Goal: Find contact information: Find contact information

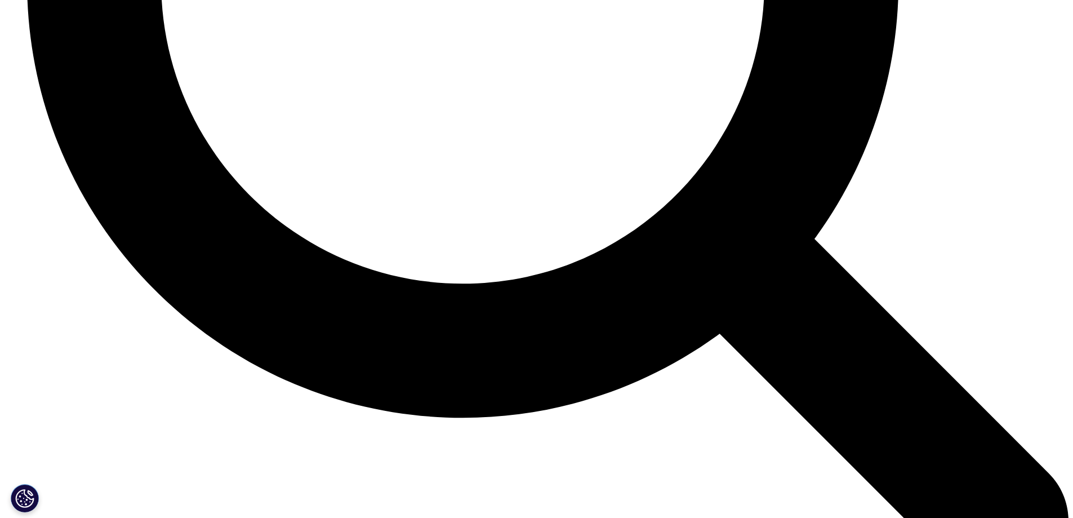
scroll to position [3133, 0]
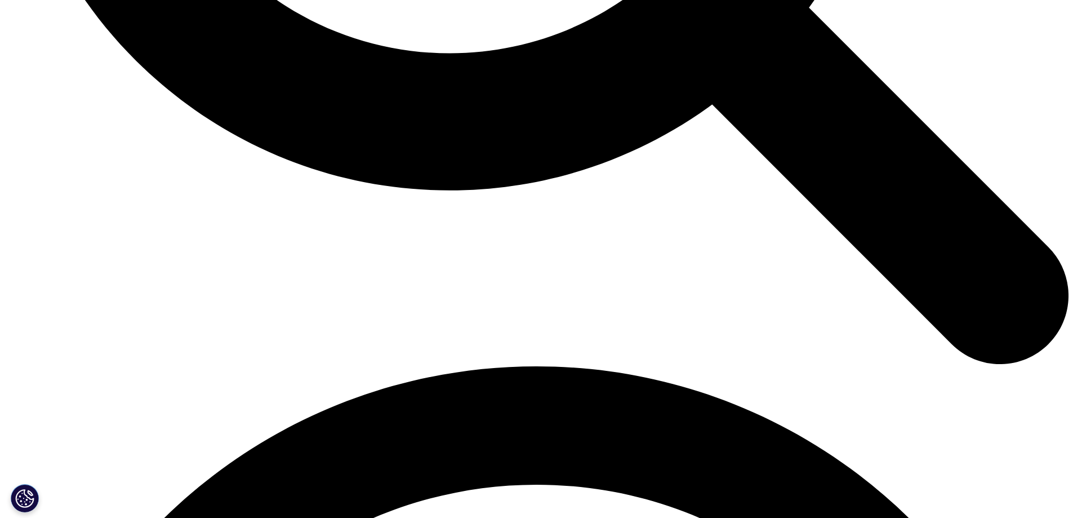
scroll to position [1828, 0]
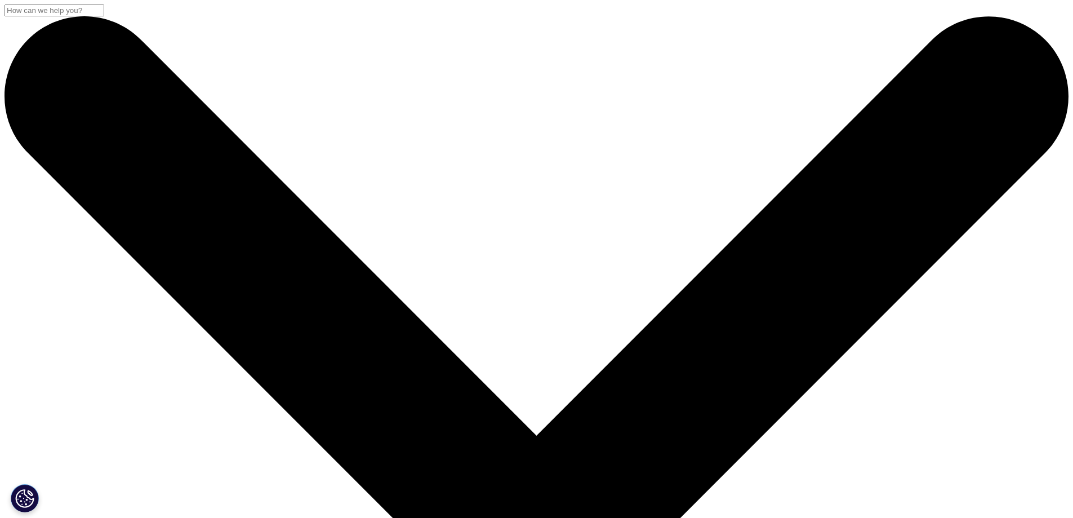
drag, startPoint x: 1081, startPoint y: 289, endPoint x: 1031, endPoint y: -68, distance: 361.1
